Goal: Use online tool/utility: Utilize a website feature to perform a specific function

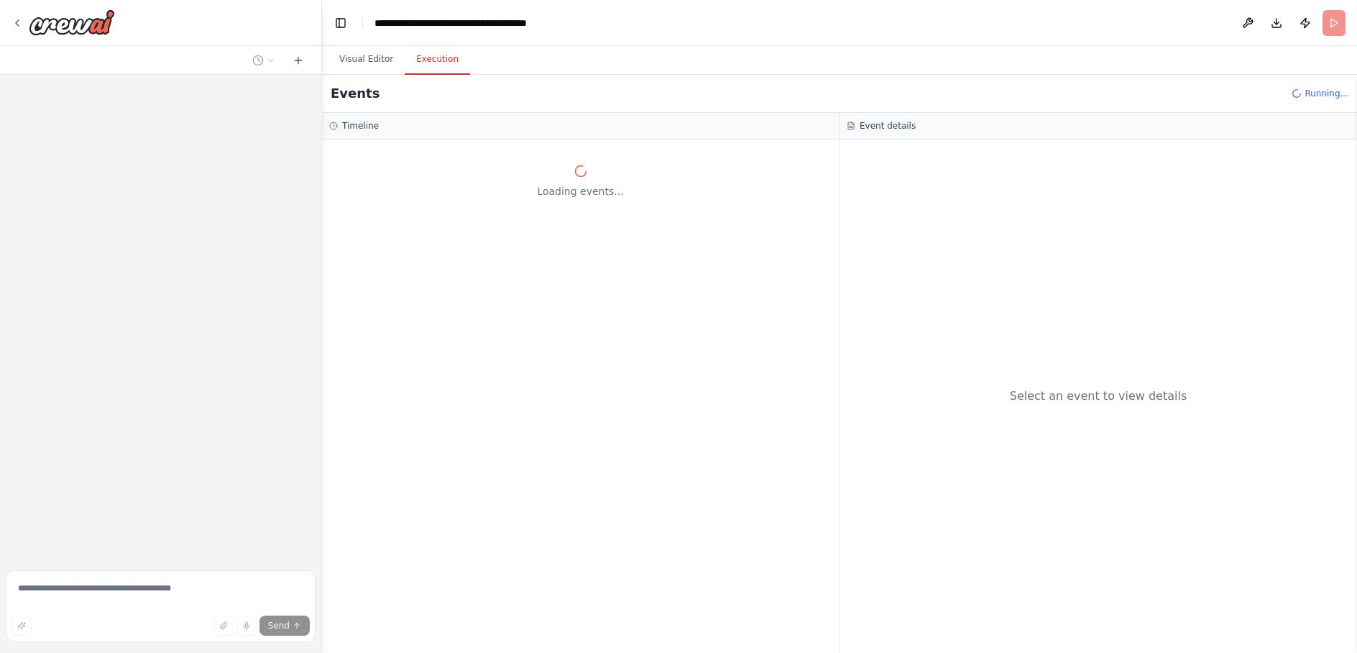
click at [443, 64] on button "Execution" at bounding box center [437, 60] width 65 height 30
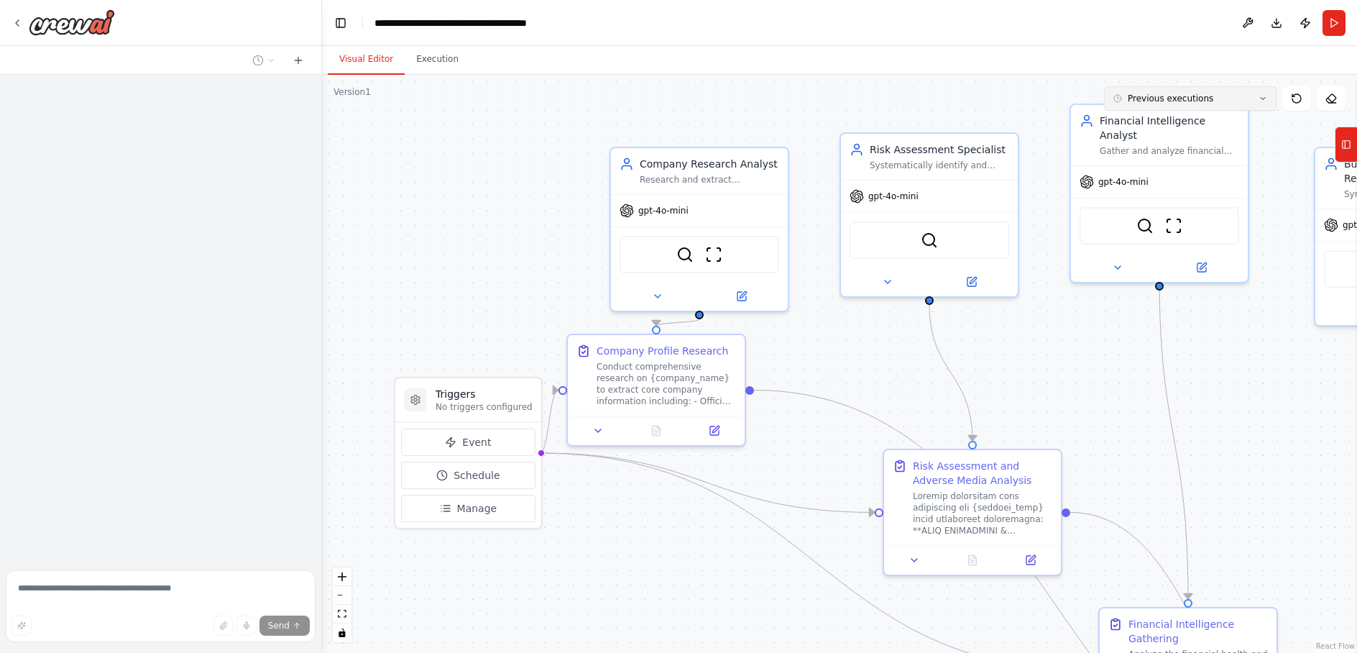
click at [1259, 98] on icon at bounding box center [1262, 98] width 9 height 9
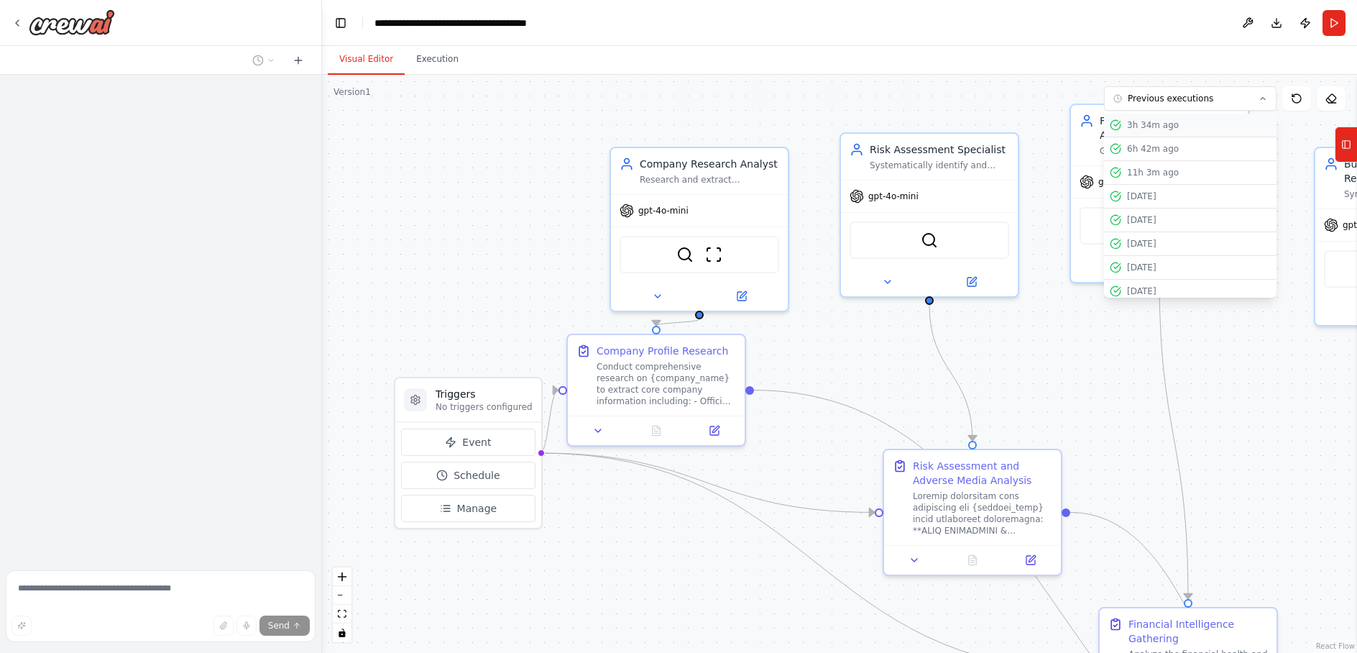
click at [1156, 129] on div "3h 34m ago" at bounding box center [1199, 124] width 144 height 11
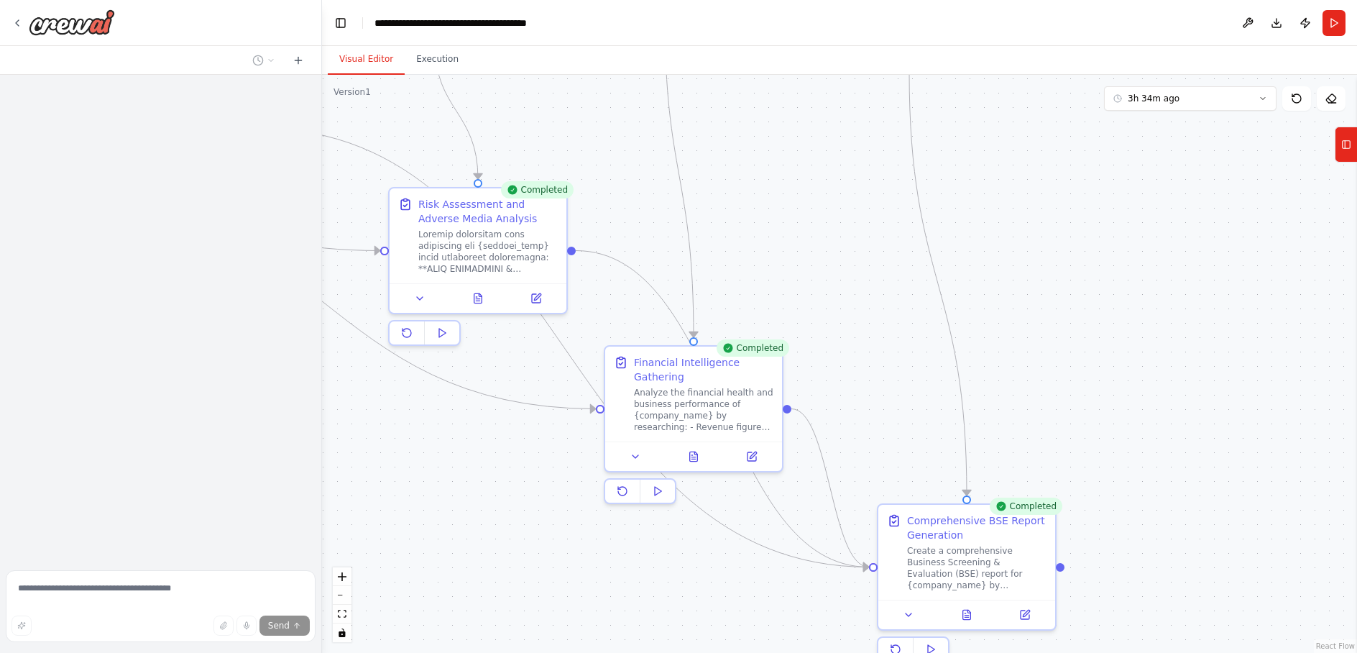
drag, startPoint x: 1284, startPoint y: 493, endPoint x: 790, endPoint y: 231, distance: 559.4
click at [790, 231] on div ".deletable-edge-delete-btn { width: 20px; height: 20px; border: 0px solid #ffff…" at bounding box center [839, 364] width 1035 height 578
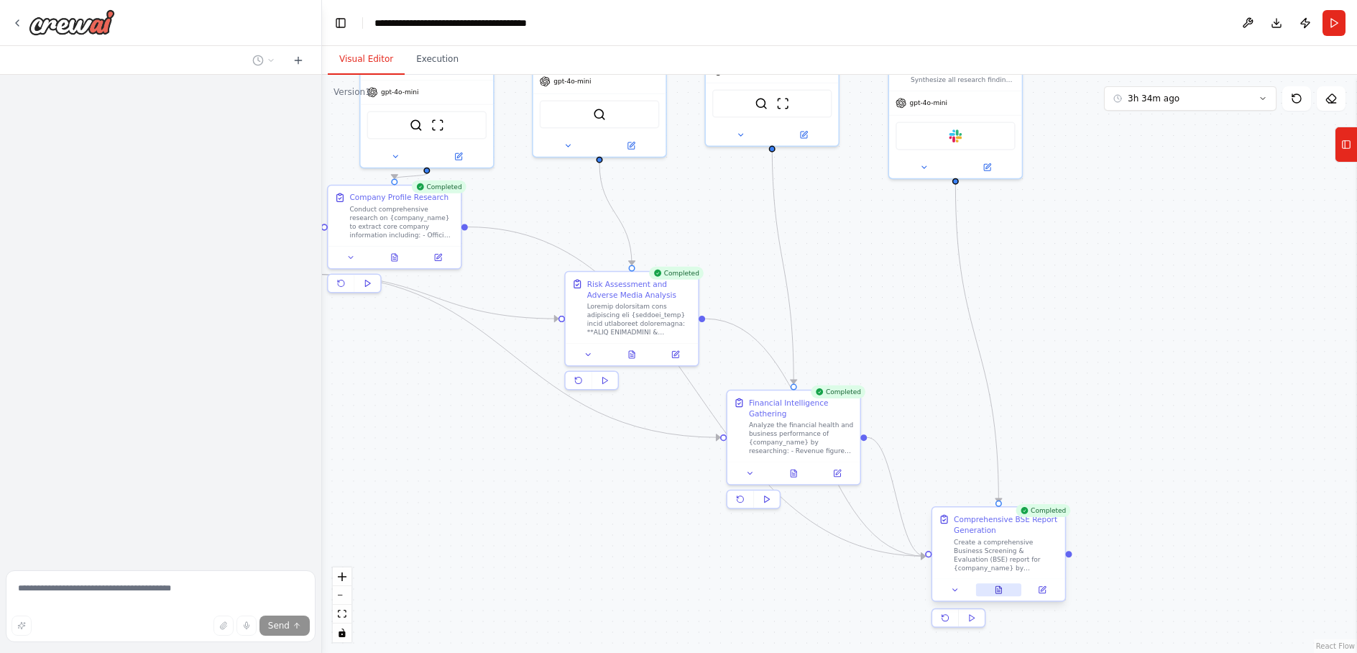
click at [996, 594] on icon at bounding box center [998, 589] width 9 height 9
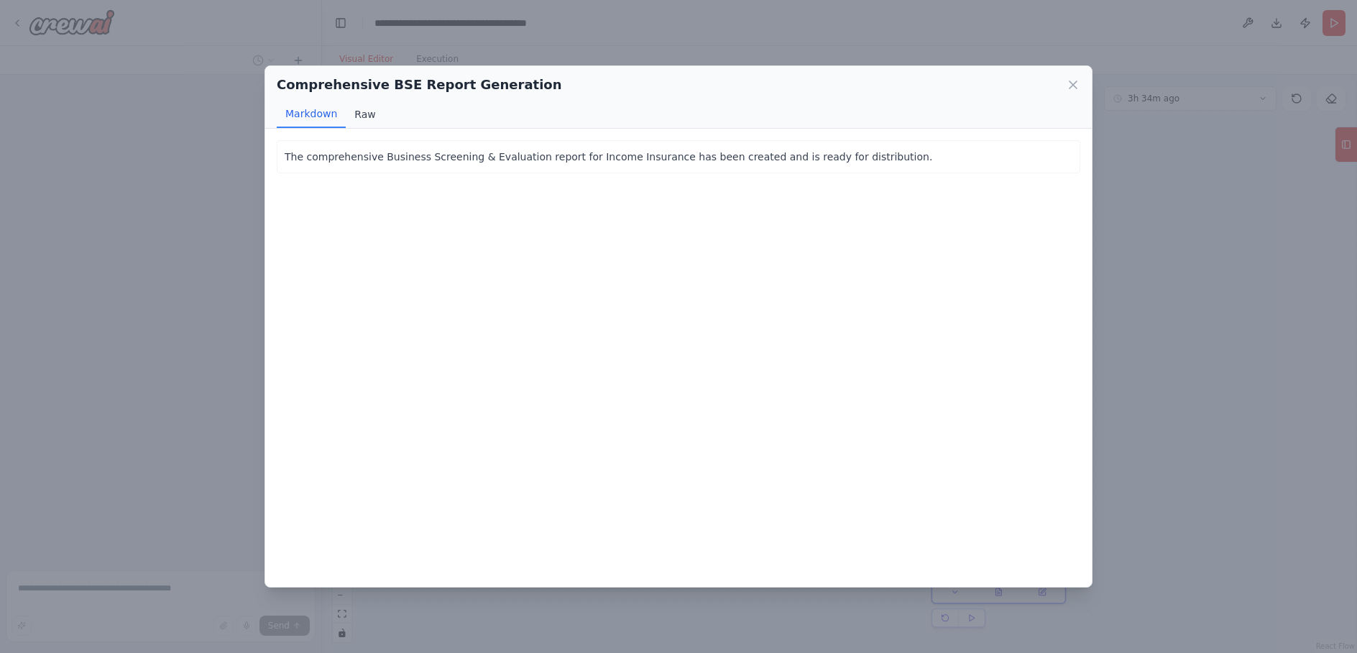
click at [364, 112] on button "Raw" at bounding box center [365, 114] width 38 height 27
click at [298, 116] on button "Markdown" at bounding box center [311, 114] width 69 height 27
click at [1069, 88] on icon at bounding box center [1073, 85] width 14 height 14
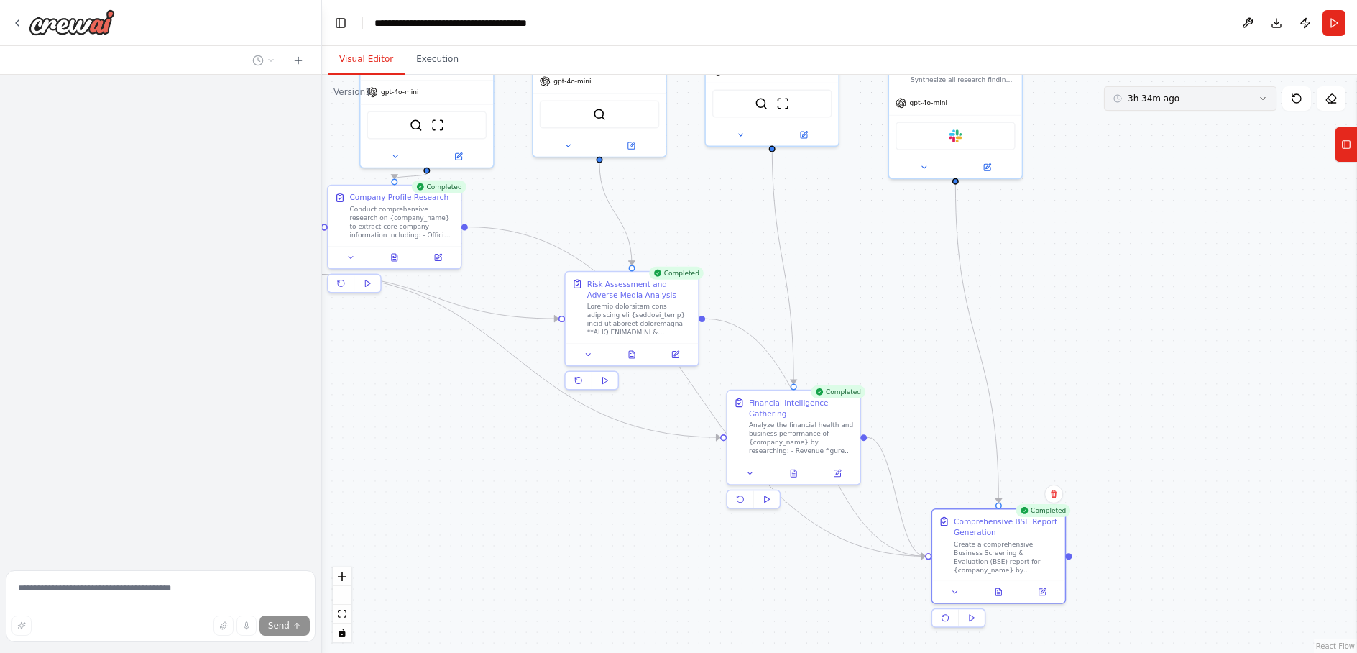
click at [1252, 101] on button "3h 34m ago" at bounding box center [1190, 98] width 172 height 24
click at [1181, 168] on div "6h 42m ago" at bounding box center [1199, 172] width 144 height 11
click at [1155, 395] on div ".deletable-edge-delete-btn { width: 20px; height: 20px; border: 0px solid #ffff…" at bounding box center [839, 364] width 1035 height 578
click at [998, 589] on icon at bounding box center [998, 589] width 6 height 7
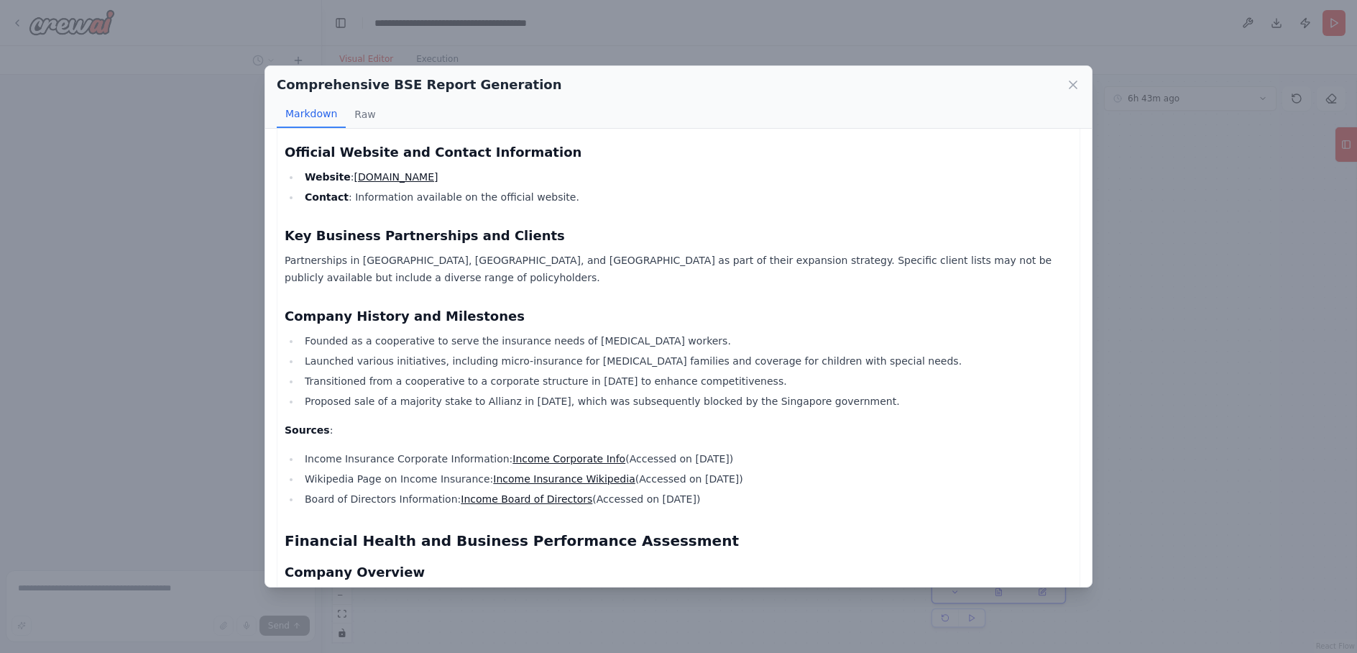
scroll to position [771, 0]
